Goal: Transaction & Acquisition: Purchase product/service

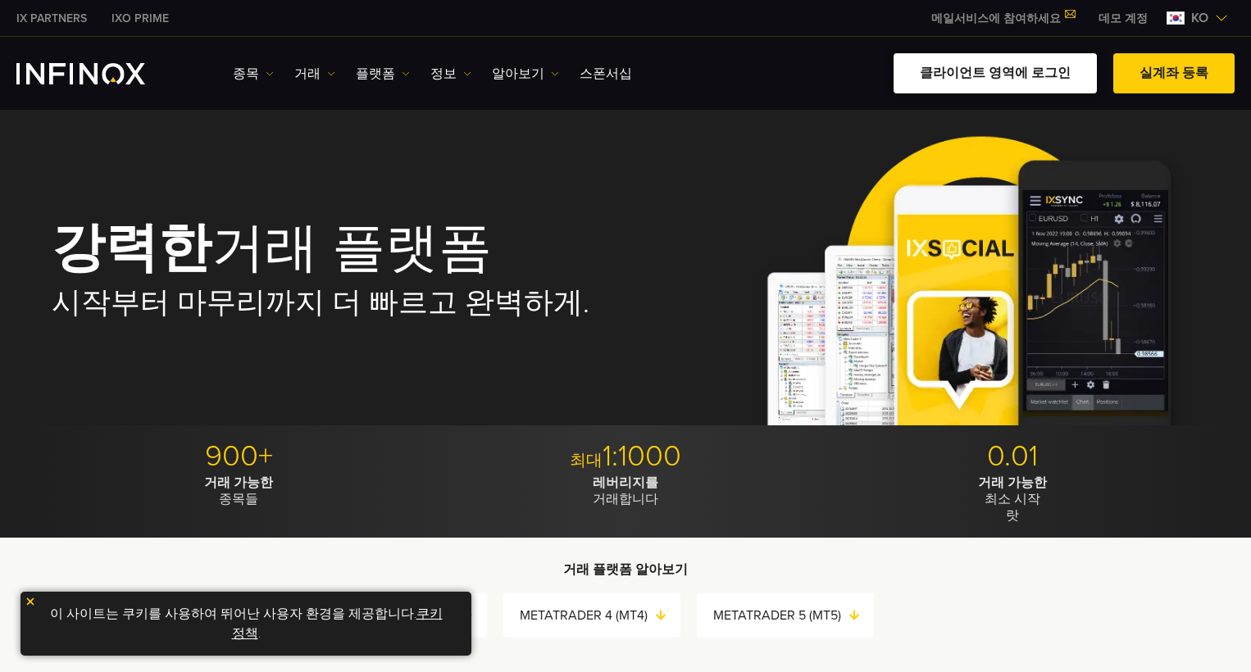
click at [954, 72] on link "클라이언트 영역에 로그인" at bounding box center [994, 73] width 203 height 40
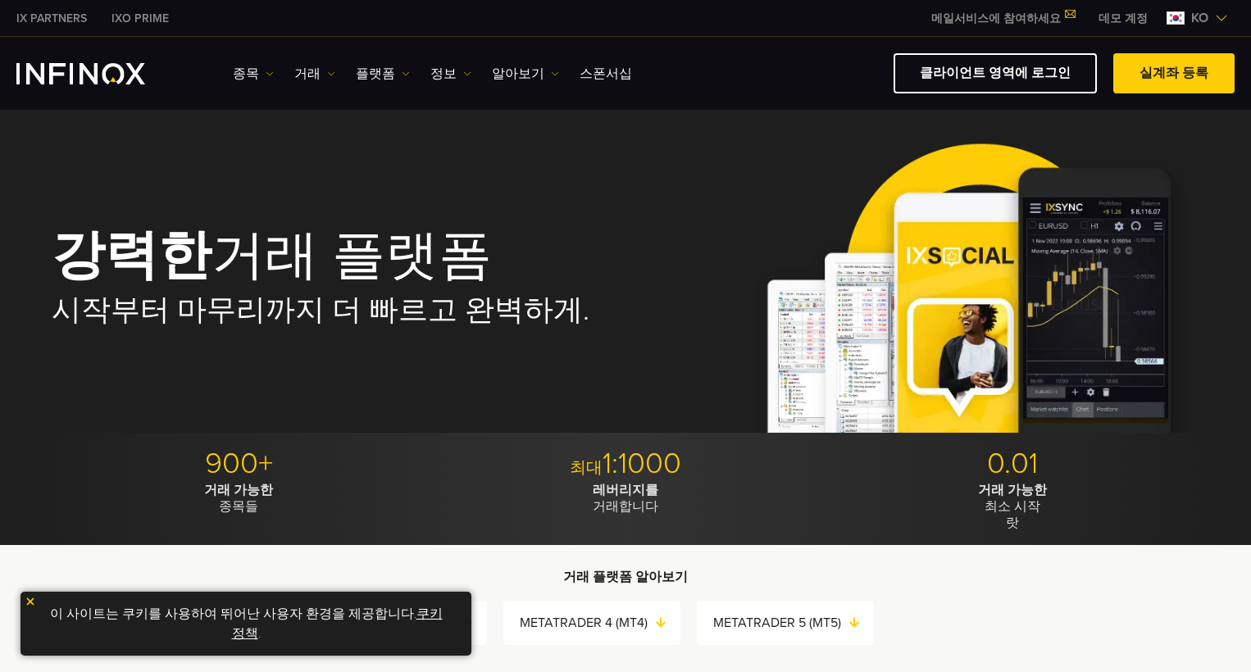
click at [1112, 19] on link "데모 계정" at bounding box center [1123, 18] width 74 height 17
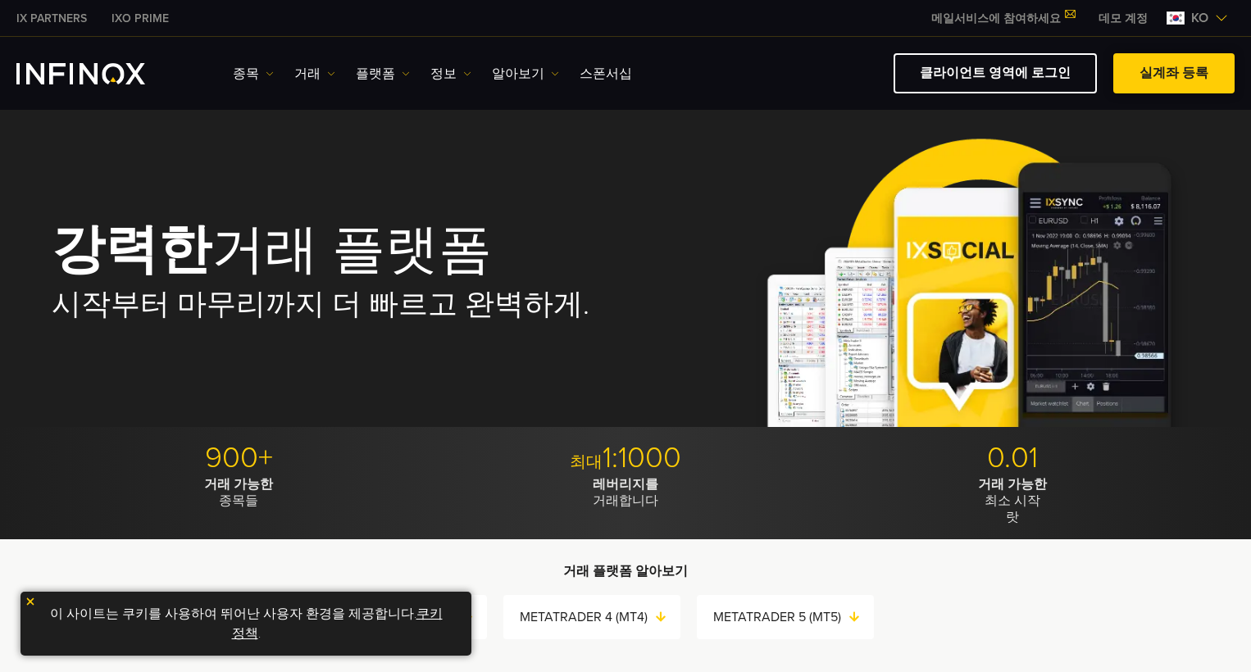
click at [1191, 75] on link "실계좌 등록" at bounding box center [1173, 73] width 121 height 40
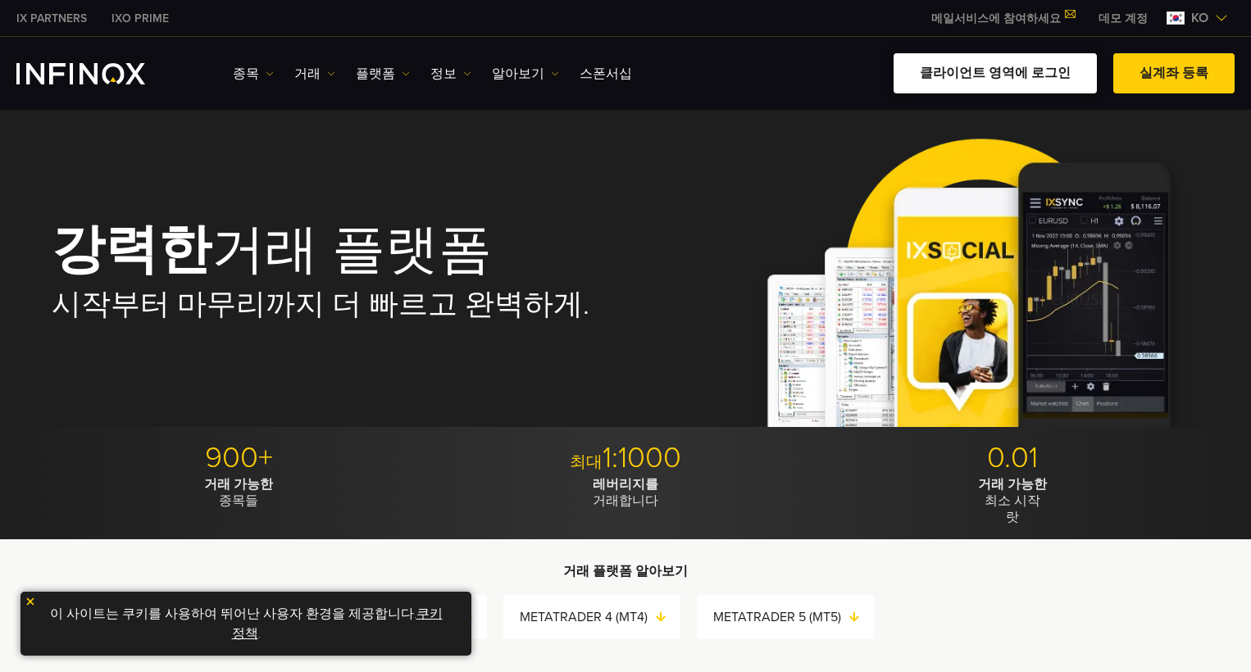
click at [996, 73] on link "클라이언트 영역에 로그인" at bounding box center [994, 73] width 203 height 40
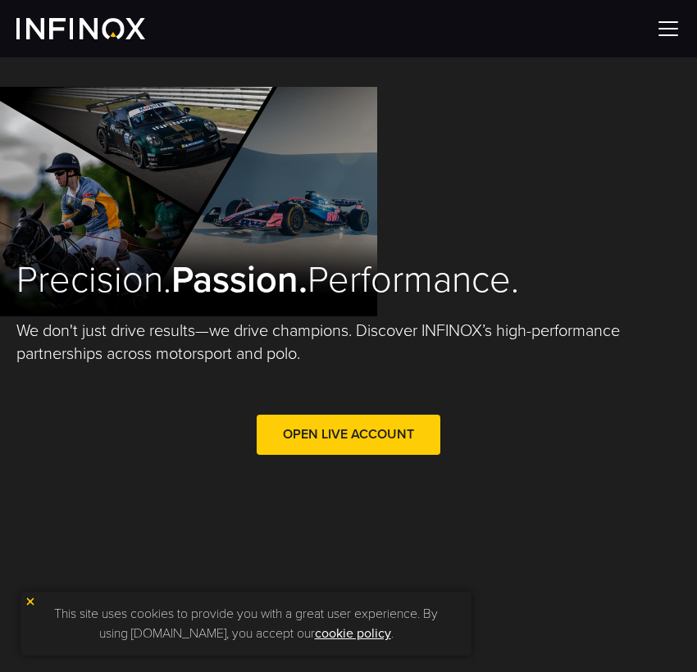
click at [672, 39] on img at bounding box center [668, 28] width 25 height 25
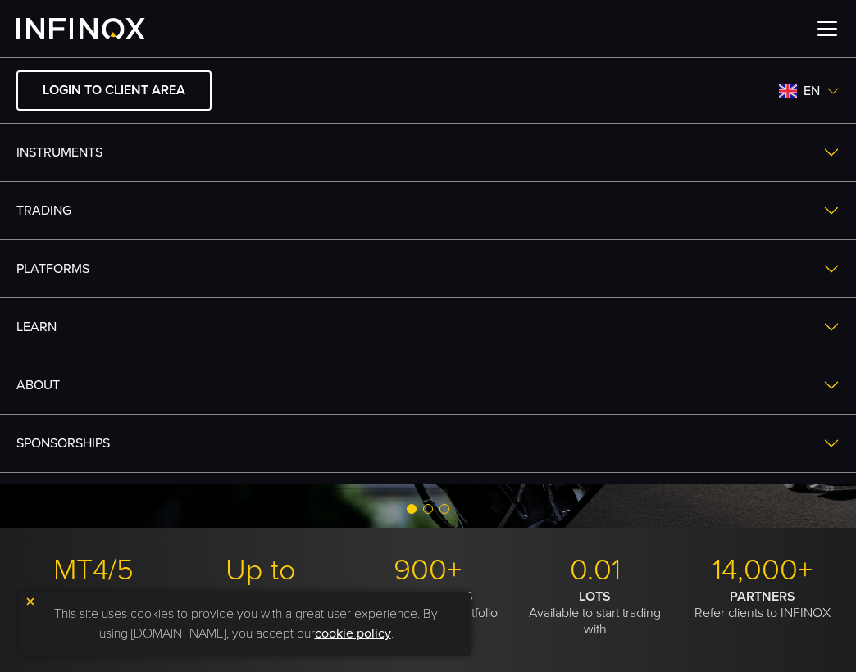
click at [696, 31] on img at bounding box center [827, 28] width 25 height 25
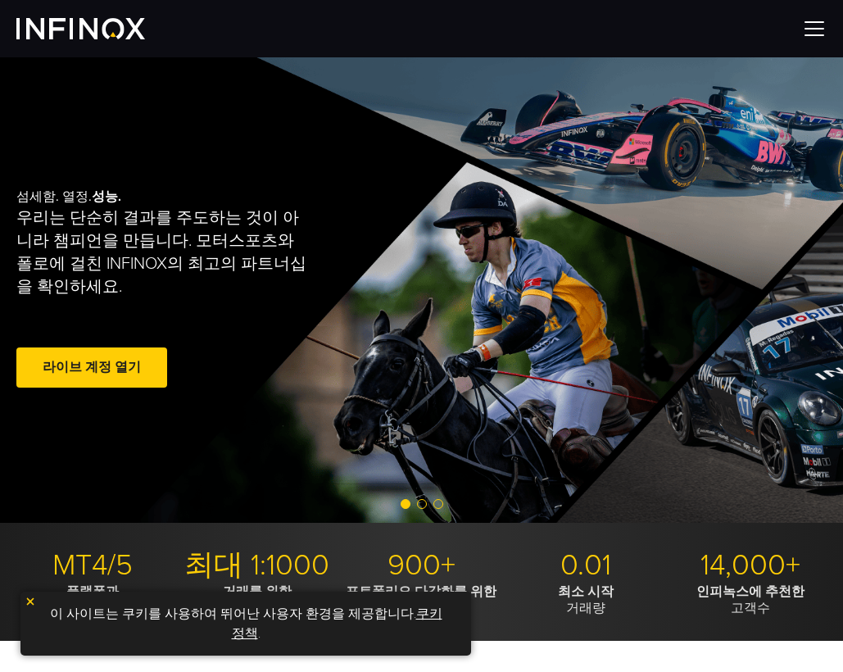
click at [93, 370] on link "라이브 계정 열기" at bounding box center [91, 367] width 151 height 40
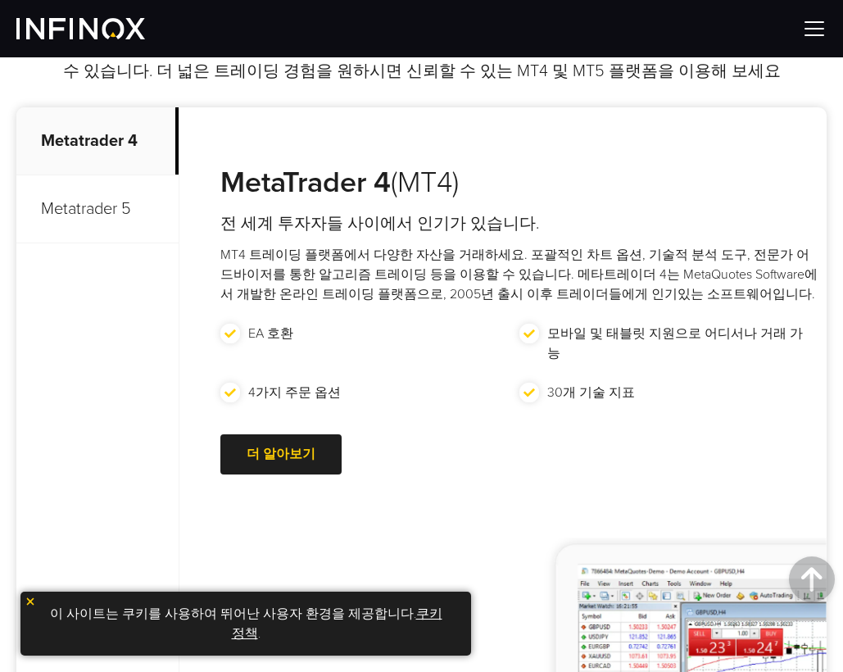
scroll to position [738, 0]
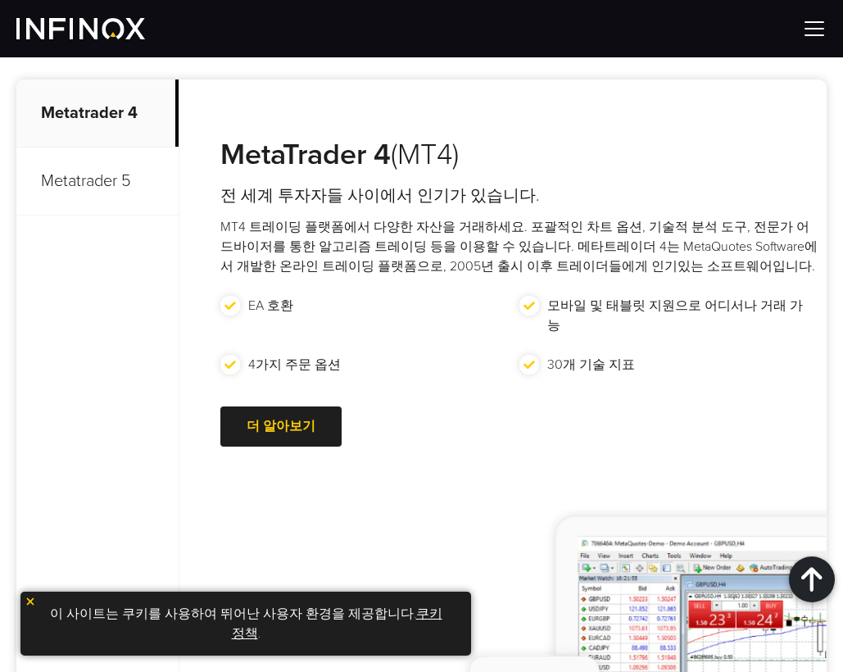
click at [30, 600] on img at bounding box center [30, 601] width 11 height 11
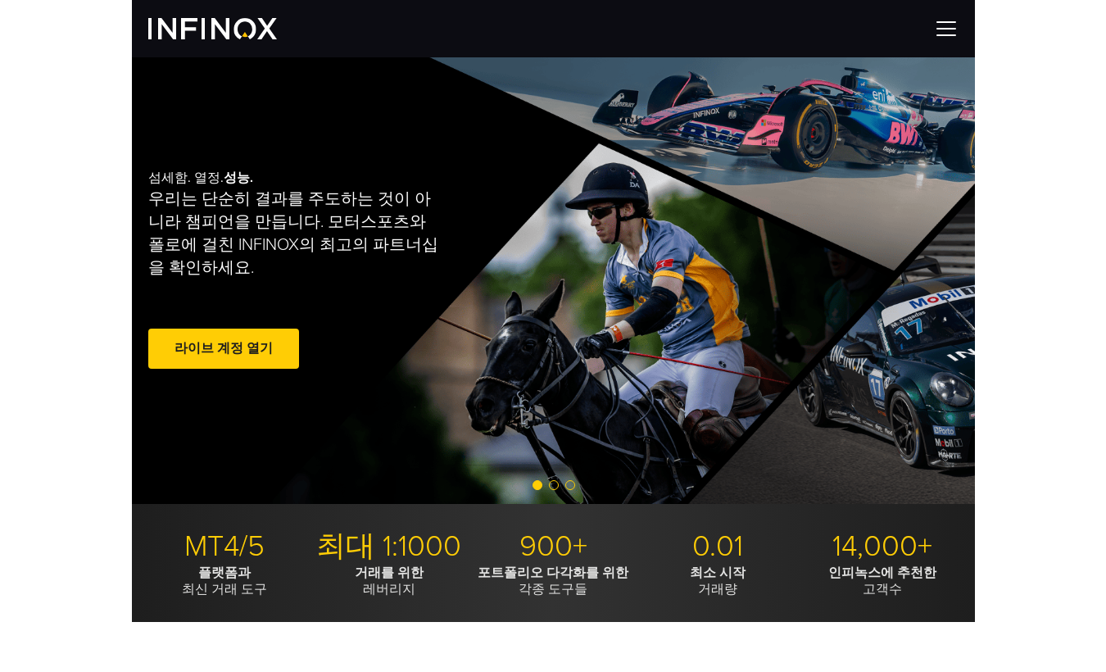
scroll to position [0, 0]
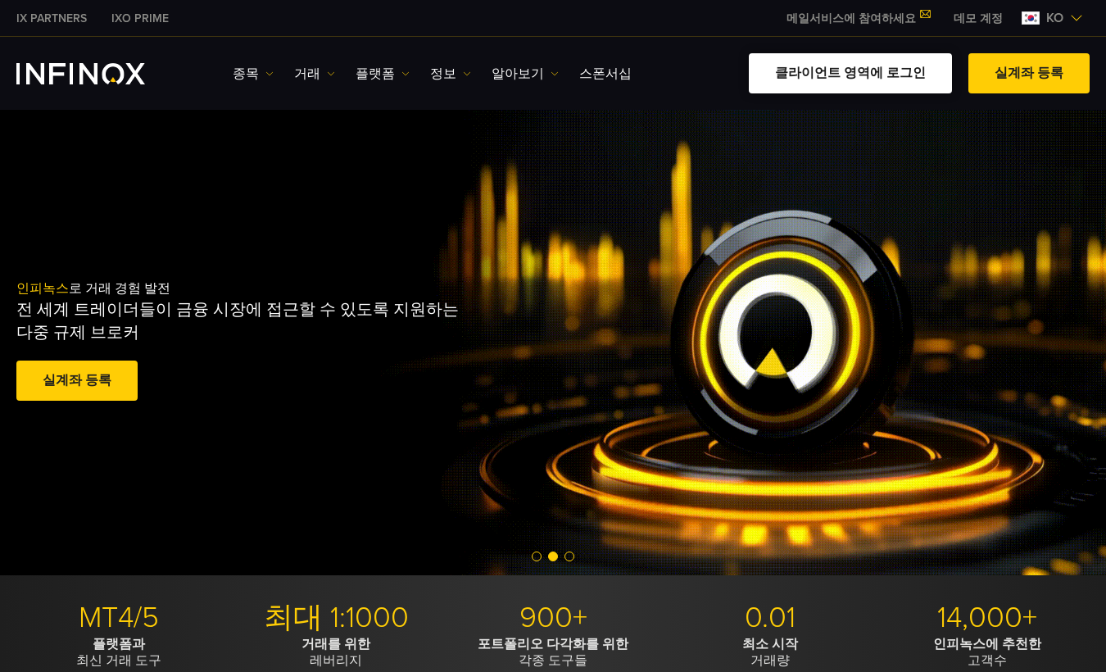
click at [842, 75] on link "클라이언트 영역에 로그인" at bounding box center [850, 73] width 203 height 40
